Goal: Feedback & Contribution: Submit feedback/report problem

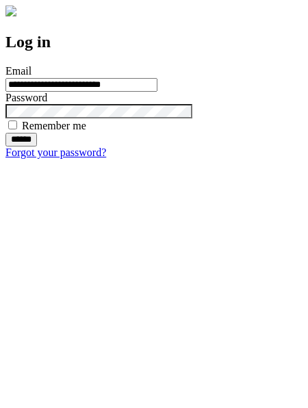
type input "**********"
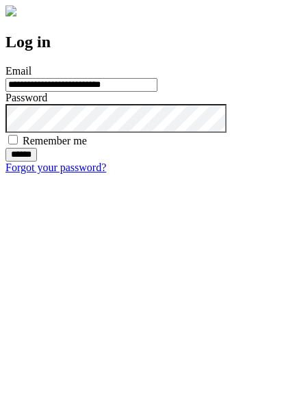
click at [37, 161] on input "******" at bounding box center [20, 155] width 31 height 14
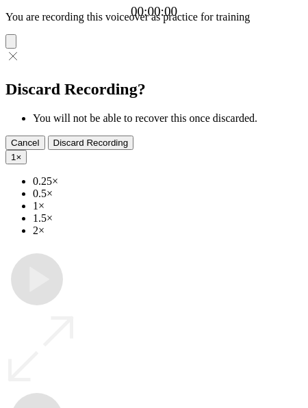
type input "**********"
